Goal: Navigation & Orientation: Find specific page/section

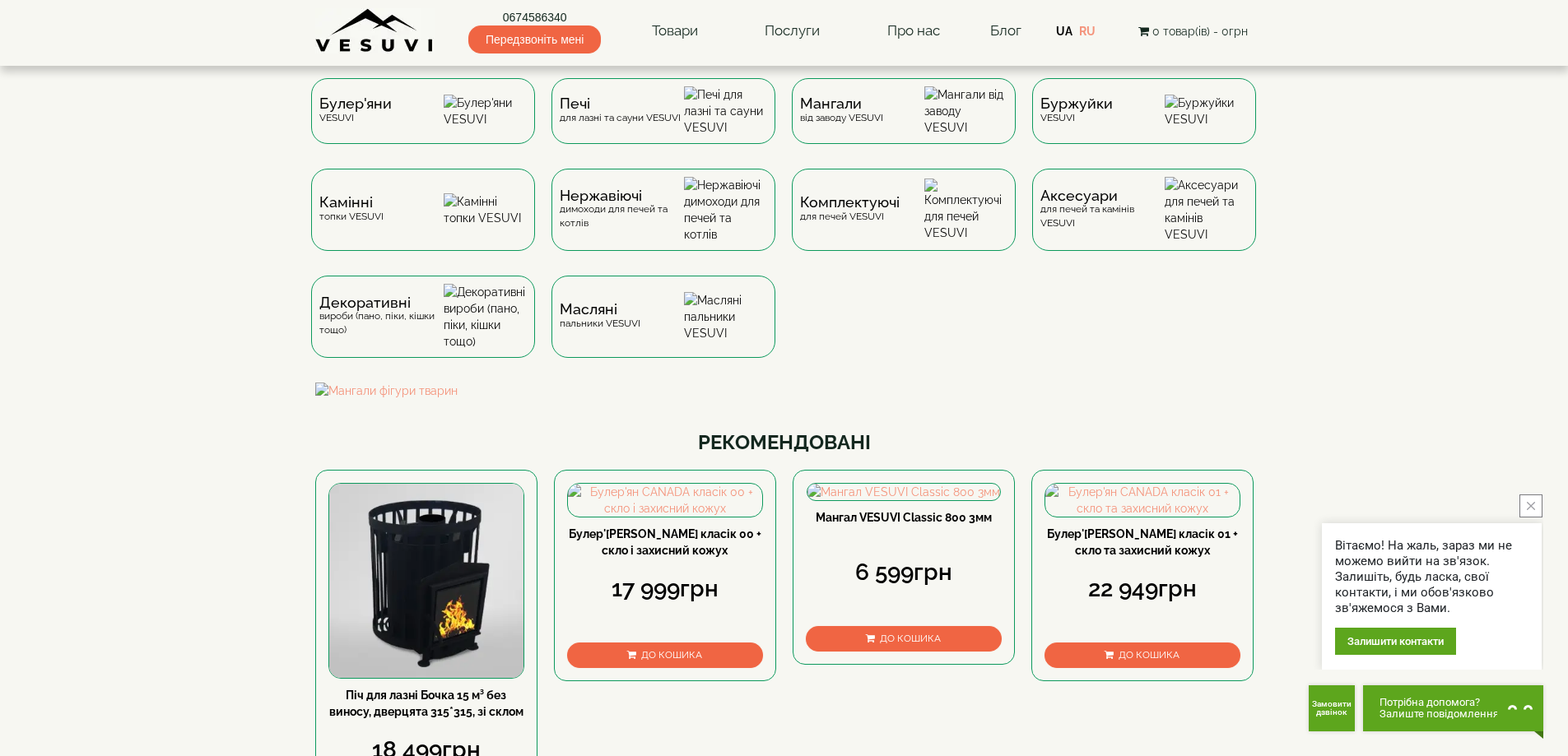
click at [725, 133] on img at bounding box center [725, 110] width 84 height 46
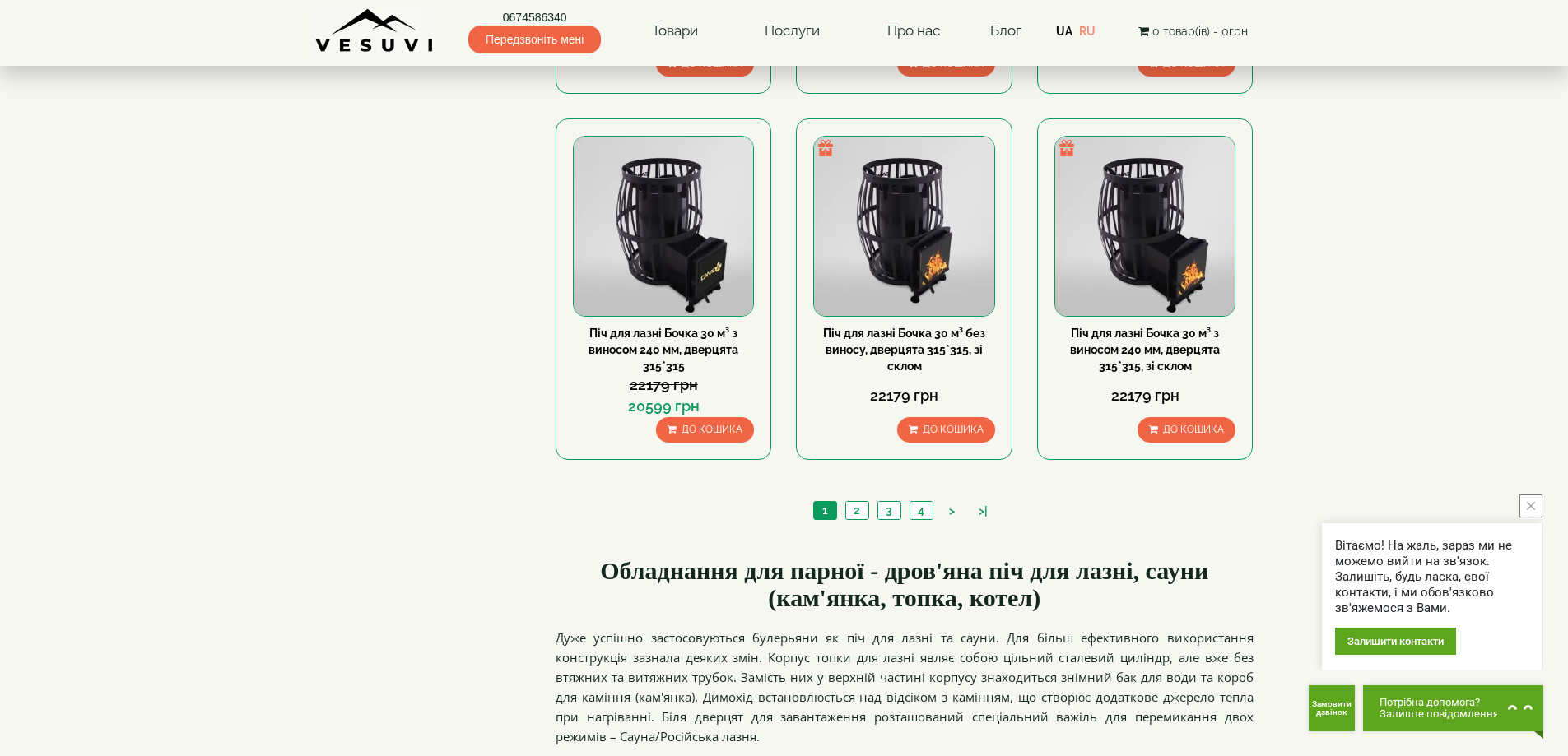
scroll to position [1810, 0]
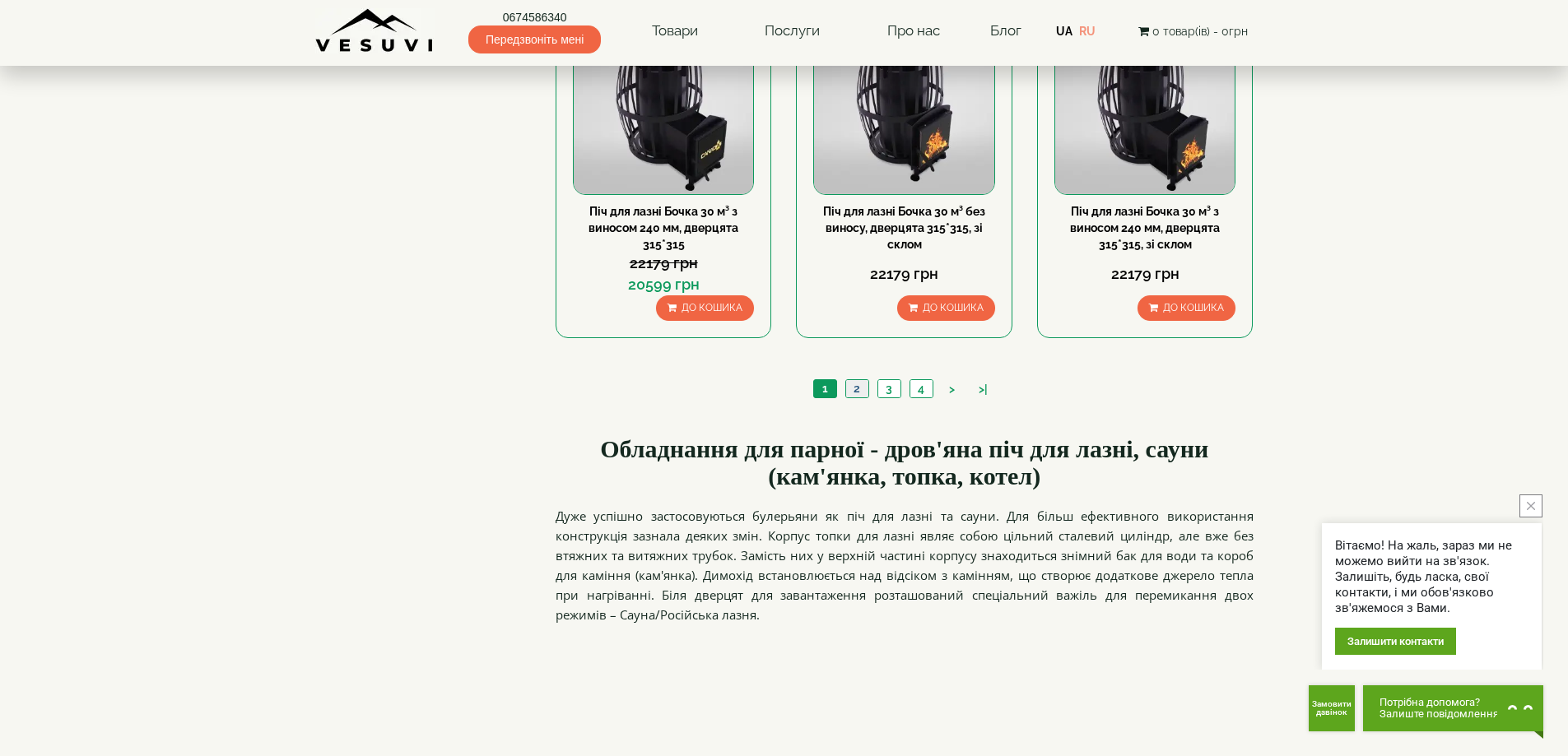
click at [859, 380] on link "2" at bounding box center [857, 388] width 23 height 17
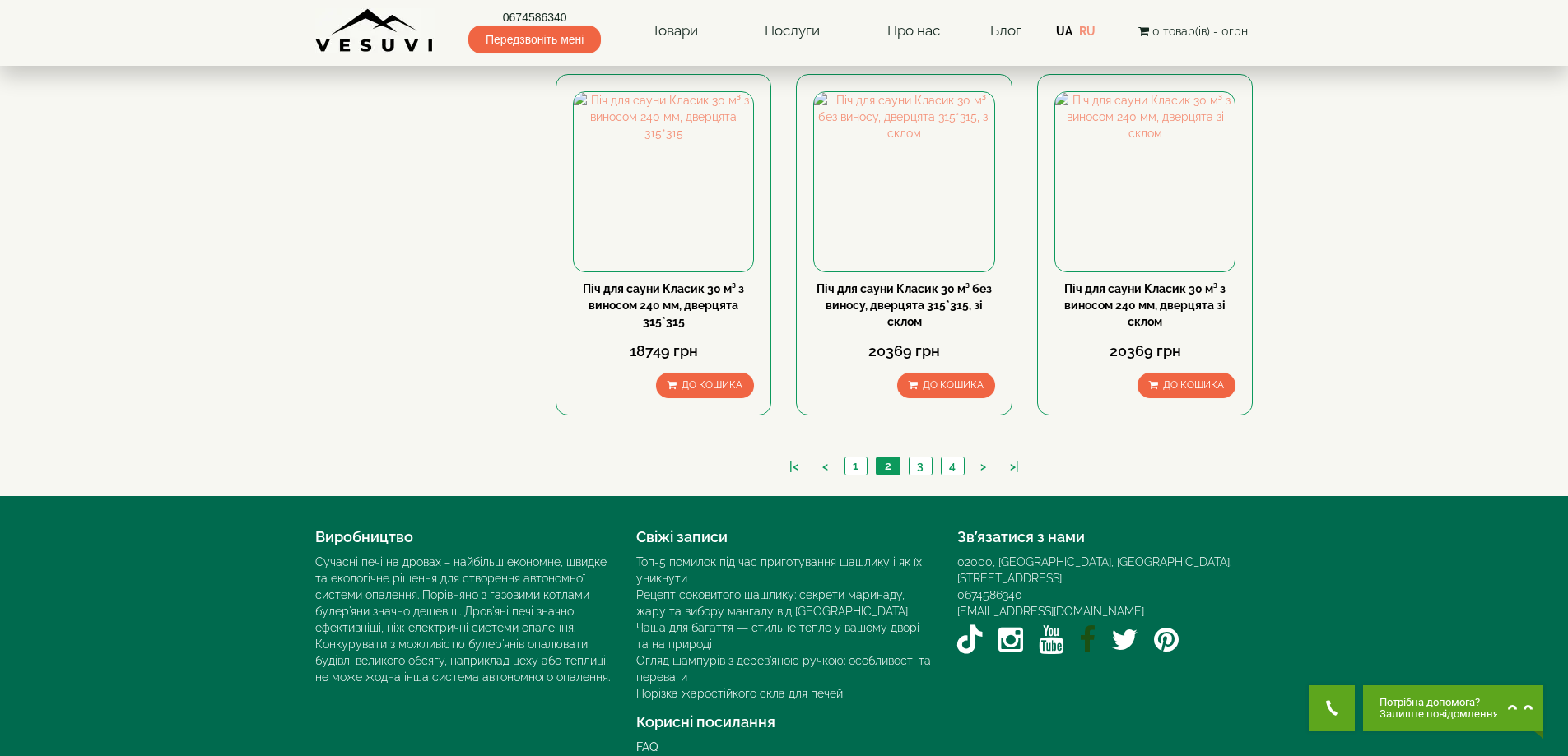
scroll to position [1756, 0]
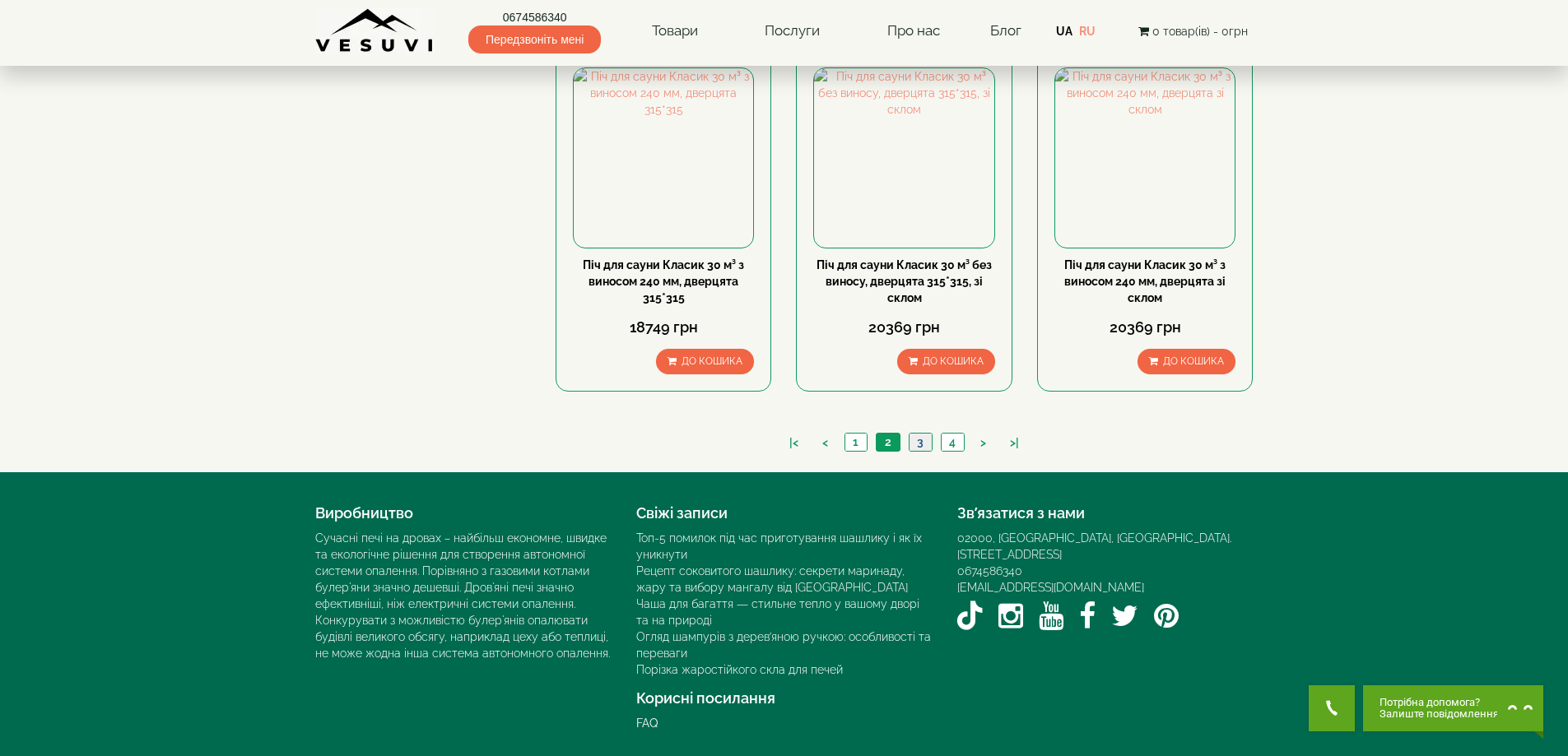
click at [912, 435] on link "3" at bounding box center [921, 442] width 23 height 17
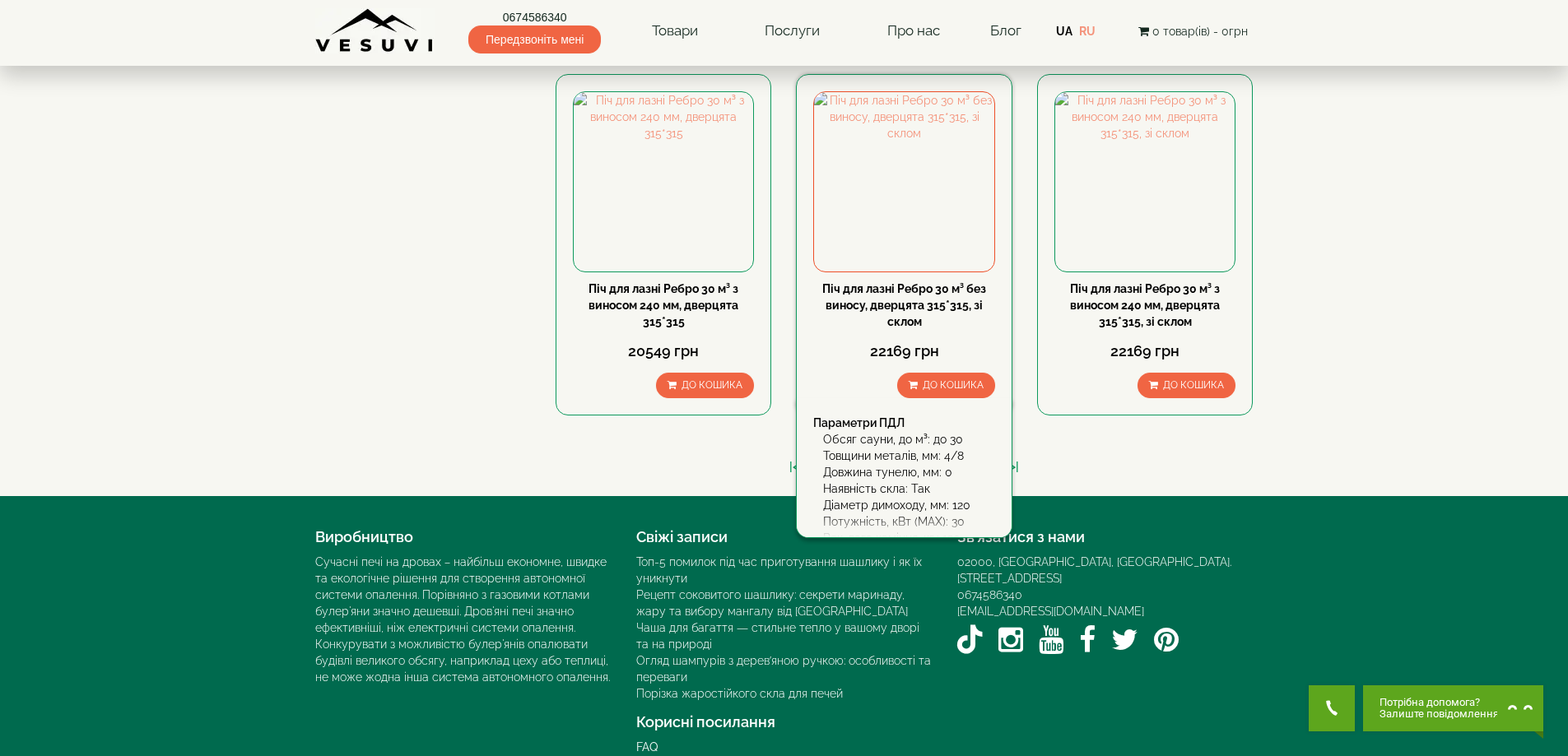
scroll to position [1756, 0]
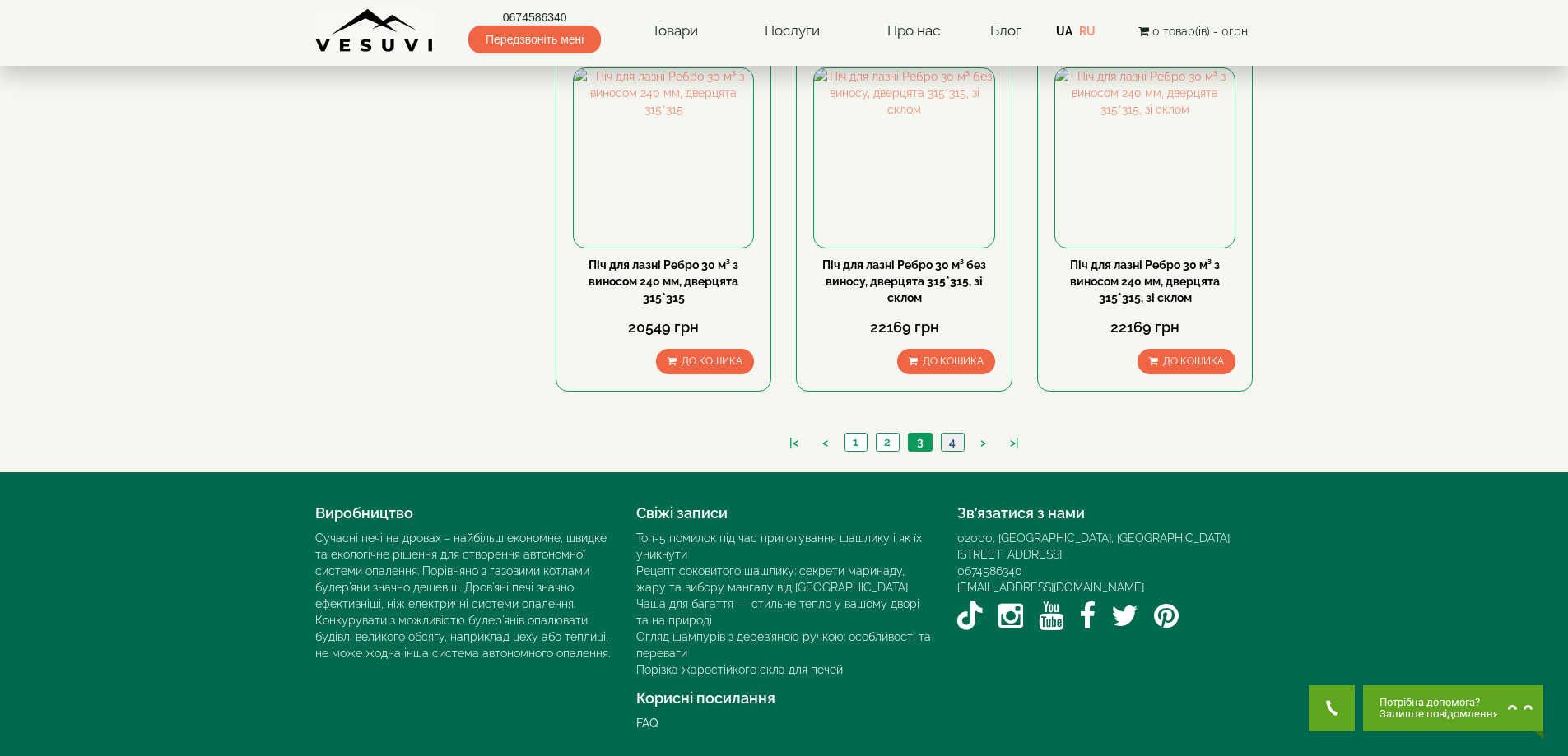
click at [956, 442] on link "4" at bounding box center [952, 442] width 23 height 17
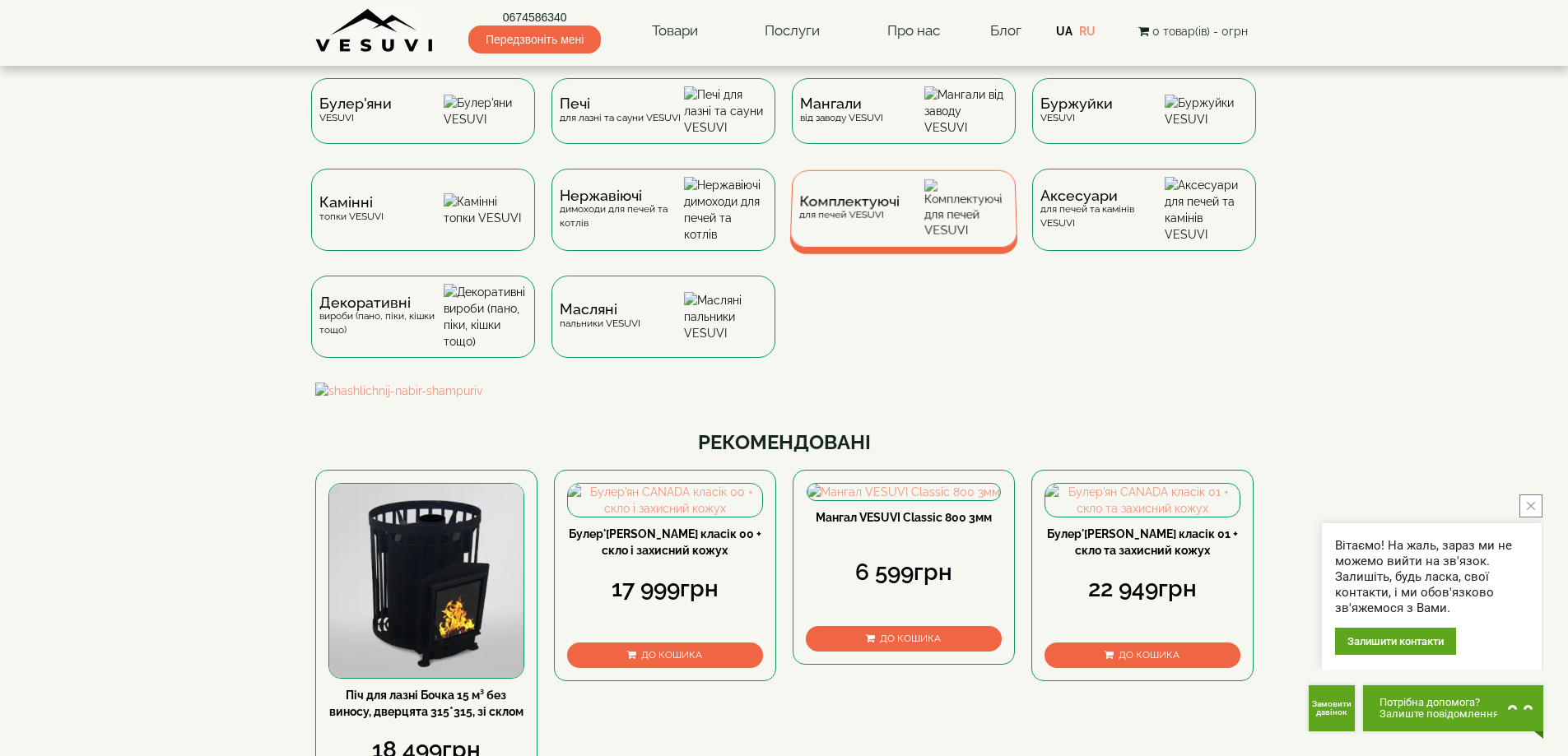
click at [931, 232] on div "Комплектуючі для печей VESUVI" at bounding box center [903, 209] width 228 height 77
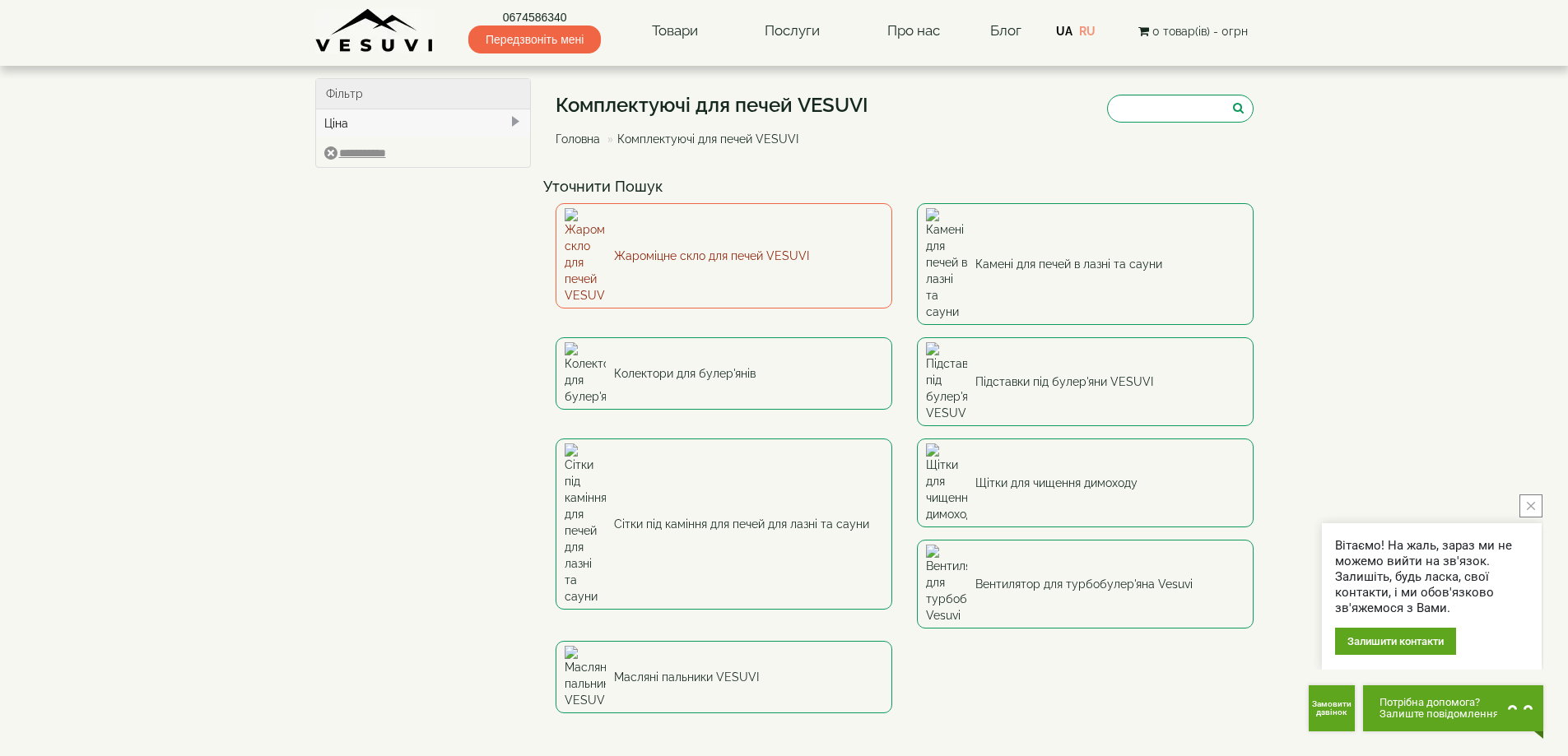
click at [751, 225] on link "Жароміцне скло для печей VESUVI" at bounding box center [724, 255] width 337 height 105
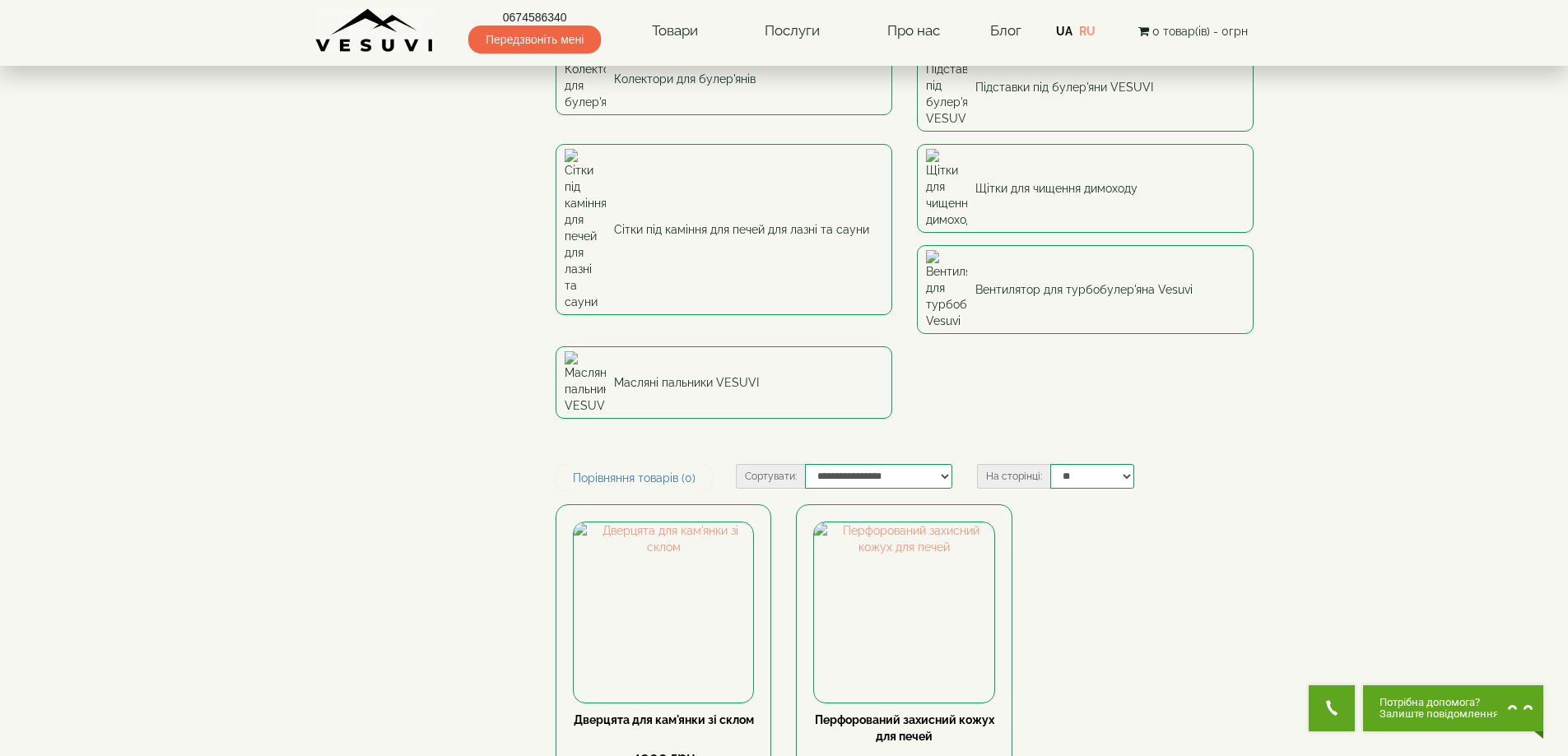
scroll to position [302, 0]
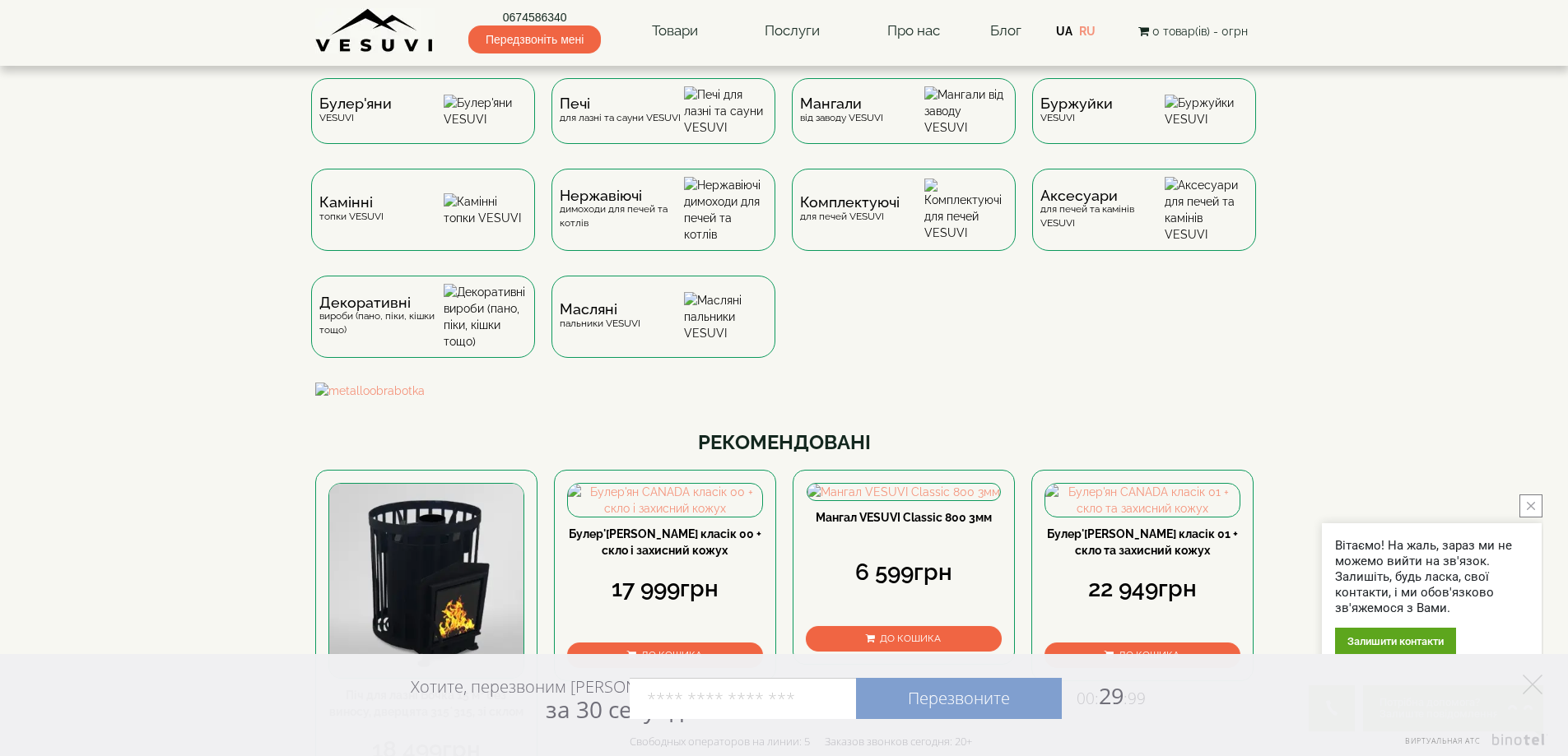
drag, startPoint x: 162, startPoint y: 333, endPoint x: 161, endPoint y: 314, distance: 19.0
